Goal: Navigation & Orientation: Understand site structure

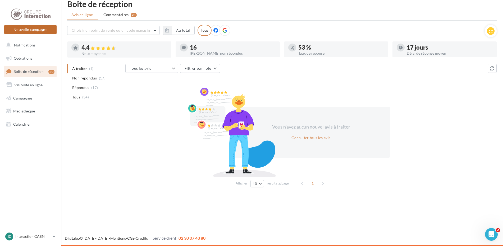
click at [27, 28] on button "Nouvelle campagne" at bounding box center [30, 29] width 52 height 9
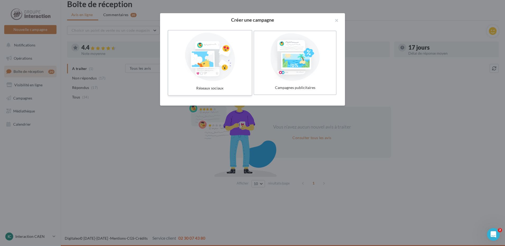
click at [239, 76] on div at bounding box center [209, 57] width 79 height 49
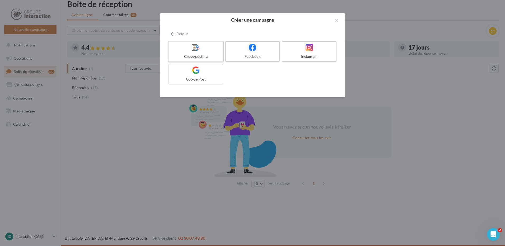
click at [213, 51] on div at bounding box center [196, 48] width 50 height 8
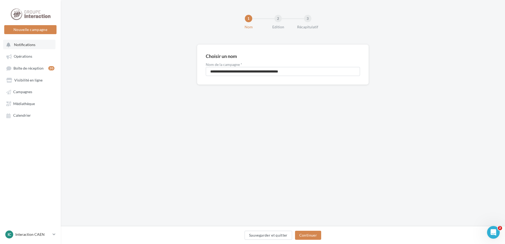
click at [25, 45] on span "Notifications" at bounding box center [24, 44] width 21 height 4
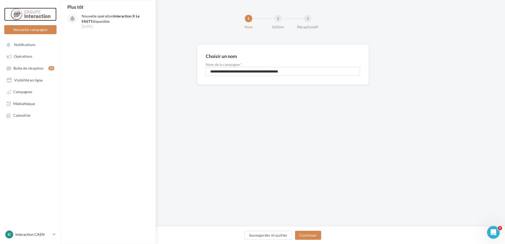
click at [24, 11] on div at bounding box center [30, 14] width 42 height 13
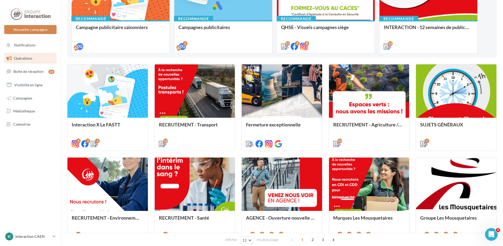
scroll to position [53, 0]
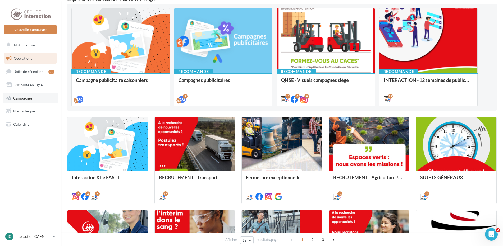
click at [17, 96] on span "Campagnes" at bounding box center [22, 98] width 19 height 4
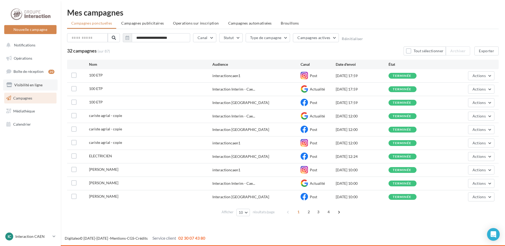
click at [32, 86] on span "Visibilité en ligne" at bounding box center [28, 85] width 28 height 4
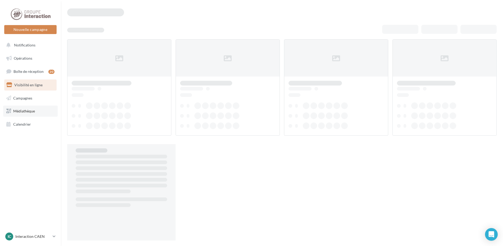
click at [35, 113] on span "Médiathèque" at bounding box center [24, 111] width 22 height 4
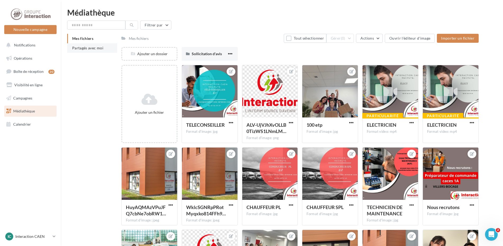
click at [91, 47] on span "Partagés avec moi" at bounding box center [87, 48] width 31 height 4
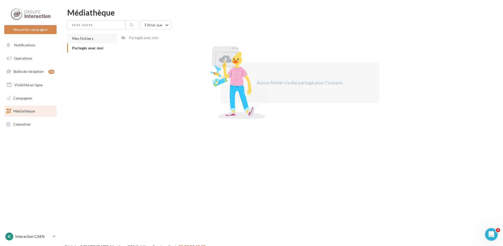
click at [81, 36] on span "Mes fichiers" at bounding box center [82, 38] width 21 height 4
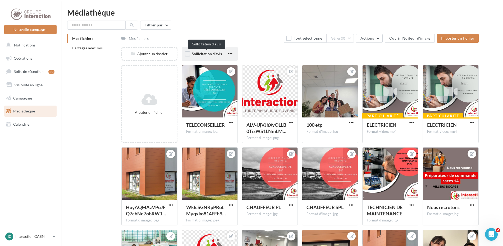
click at [192, 55] on span "Sollicitation d'avis" at bounding box center [207, 54] width 30 height 4
click at [25, 104] on link "Campagnes" at bounding box center [30, 98] width 54 height 11
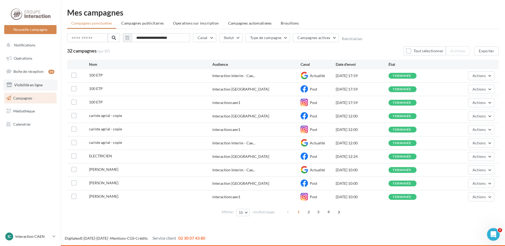
click at [31, 83] on span "Visibilité en ligne" at bounding box center [28, 85] width 28 height 4
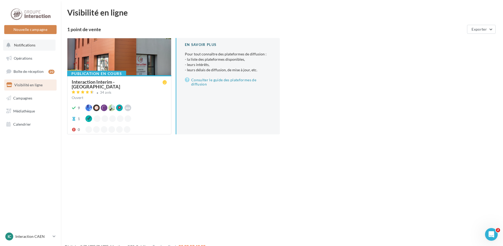
click at [32, 48] on button "Notifications" at bounding box center [29, 45] width 52 height 11
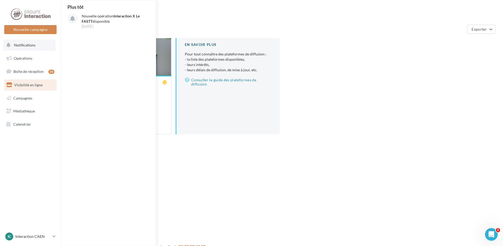
click at [17, 44] on span "Notifications" at bounding box center [24, 45] width 21 height 4
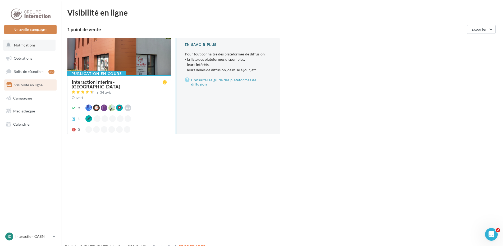
click at [10, 47] on icon at bounding box center [8, 45] width 5 height 7
